Goal: Check status: Check status

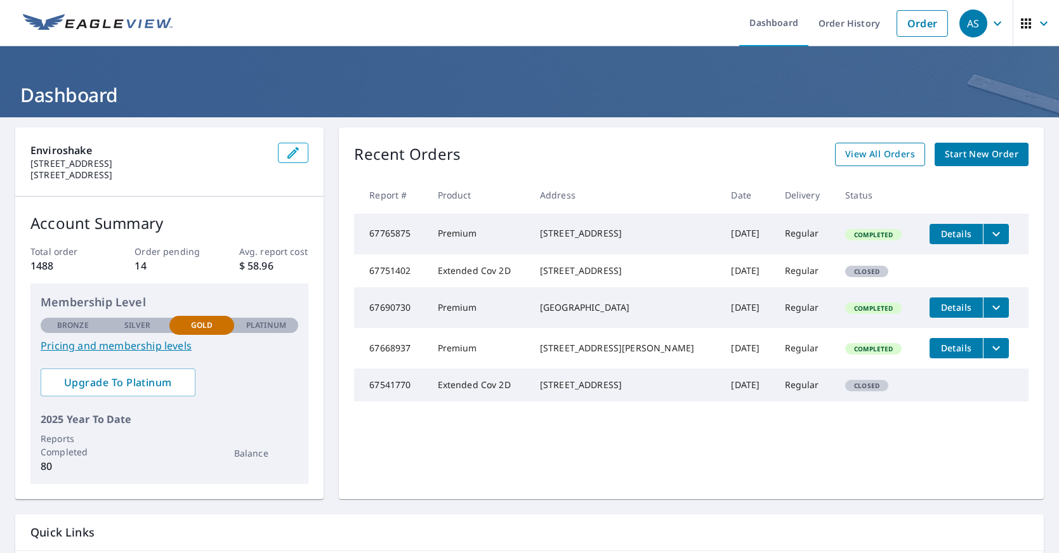
click at [864, 155] on span "View All Orders" at bounding box center [880, 155] width 70 height 16
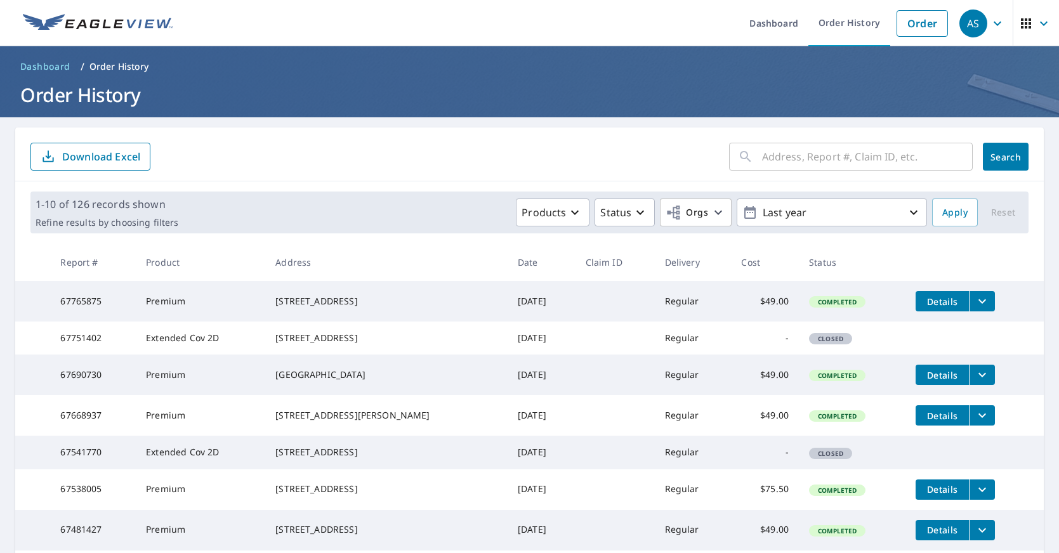
click at [804, 158] on input "text" at bounding box center [867, 157] width 211 height 36
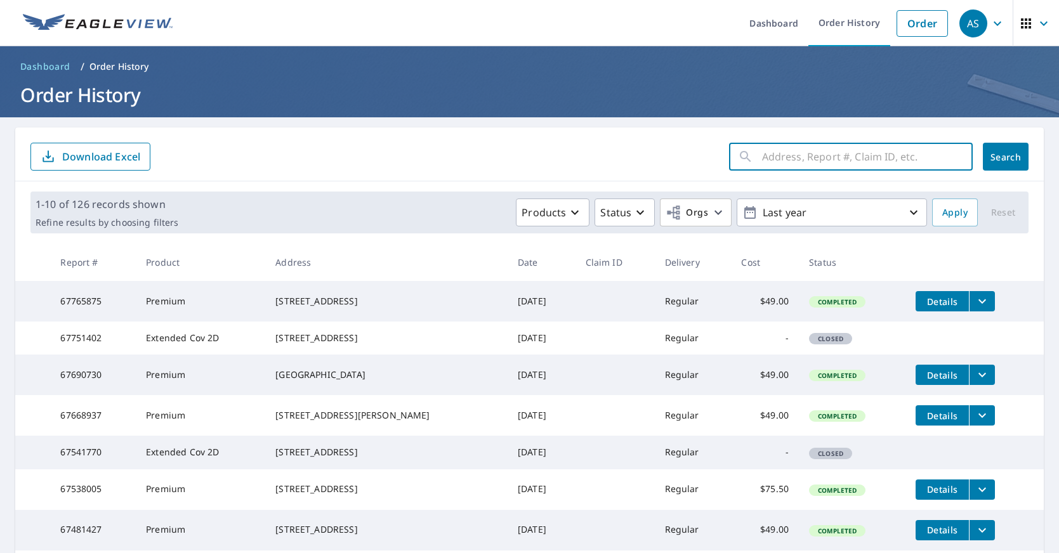
paste input "[STREET_ADDRESS]"
type input "[STREET_ADDRESS]"
click button "Search" at bounding box center [1006, 157] width 46 height 28
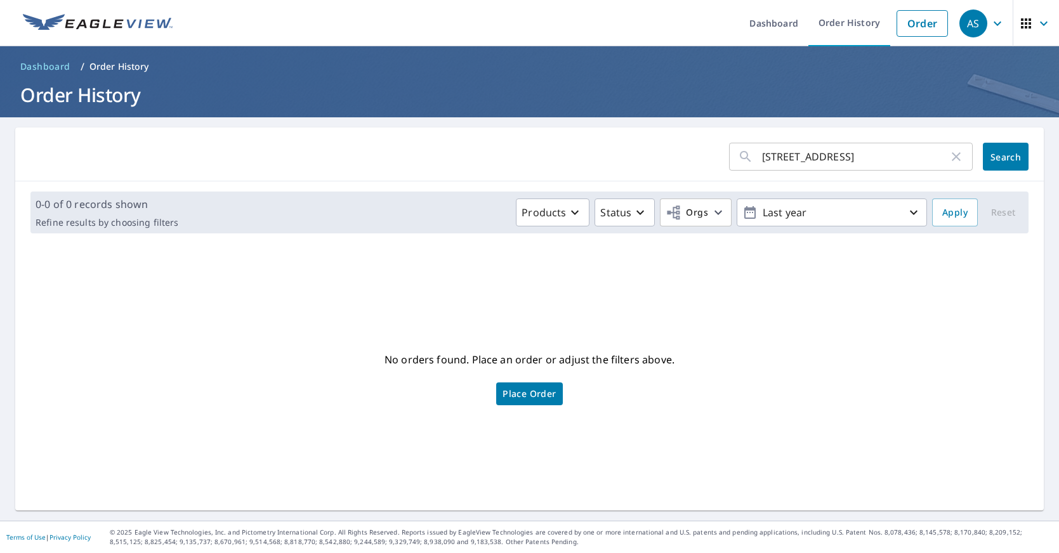
click at [846, 155] on input "[STREET_ADDRESS]" at bounding box center [855, 157] width 186 height 36
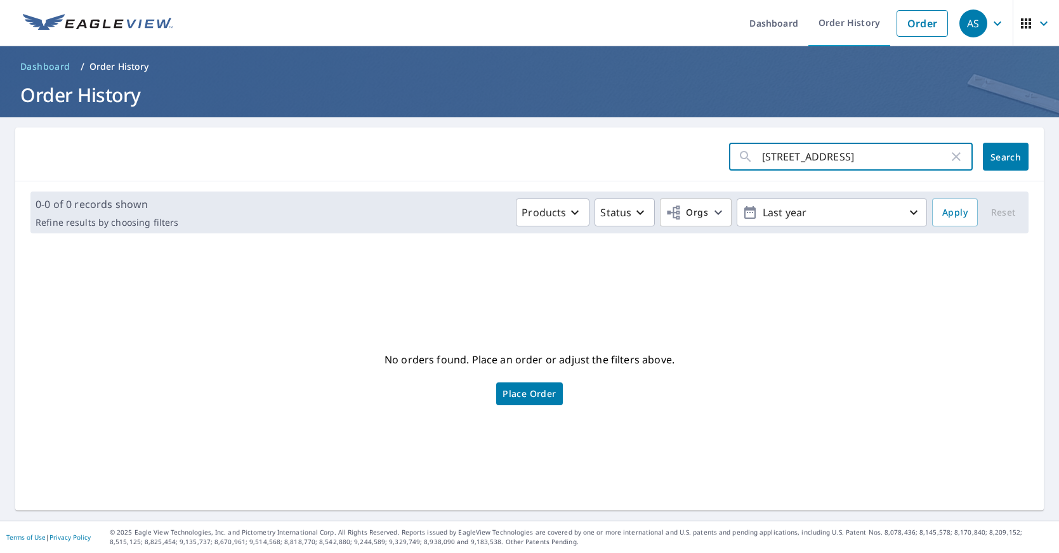
drag, startPoint x: 845, startPoint y: 160, endPoint x: 950, endPoint y: 160, distance: 105.3
click at [950, 160] on div "[STREET_ADDRESS] ​" at bounding box center [851, 157] width 244 height 28
type input "[STREET_ADDRESS]"
click button "Search" at bounding box center [1006, 157] width 46 height 28
